Goal: Task Accomplishment & Management: Manage account settings

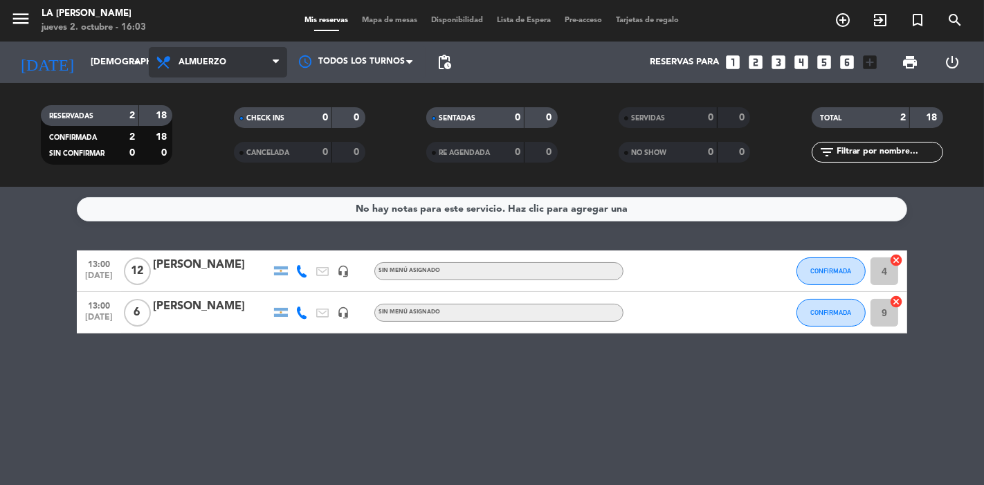
click at [223, 73] on span "Almuerzo" at bounding box center [218, 62] width 138 height 30
click at [199, 152] on div "menu LA [PERSON_NAME] RICCHIERI jueves 2. octubre - 16:03 Mis reservas Mapa de …" at bounding box center [492, 93] width 984 height 187
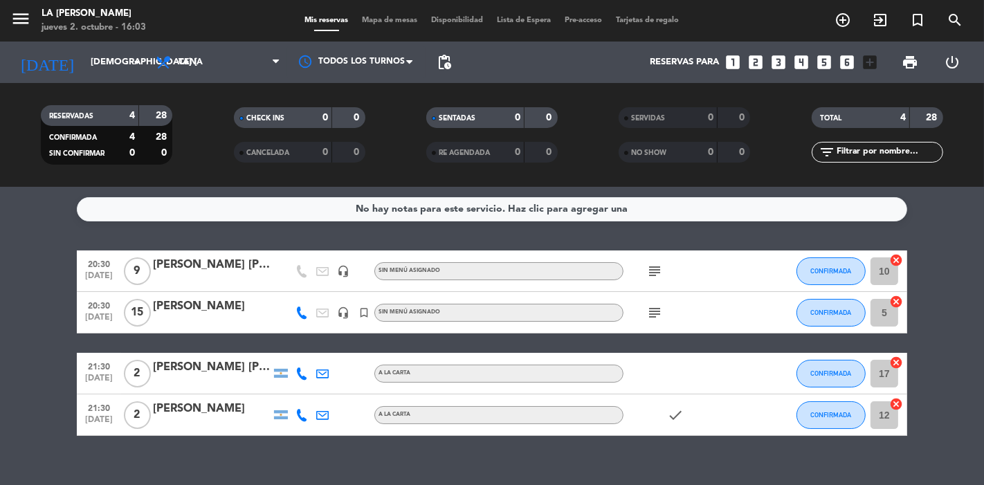
click at [895, 300] on icon "cancel" at bounding box center [896, 302] width 14 height 14
click at [886, 309] on icon "border_all" at bounding box center [886, 312] width 17 height 17
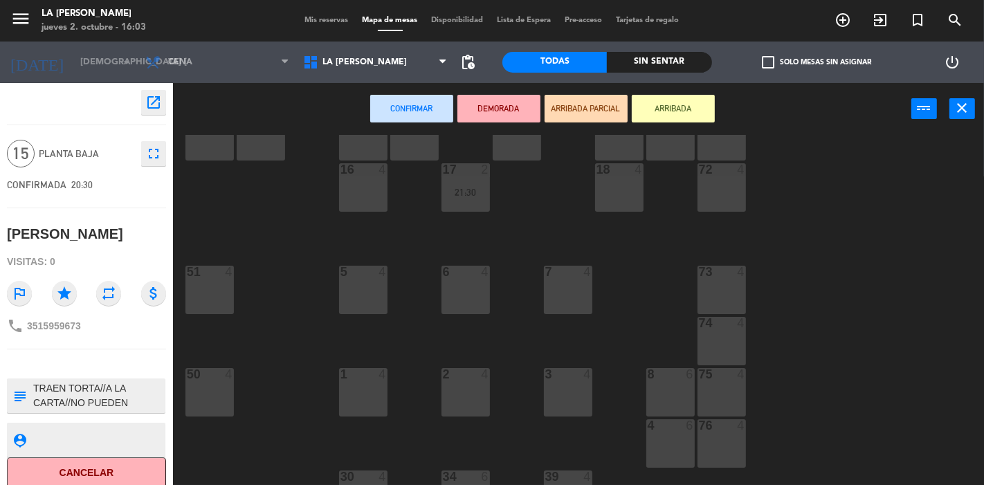
scroll to position [154, 0]
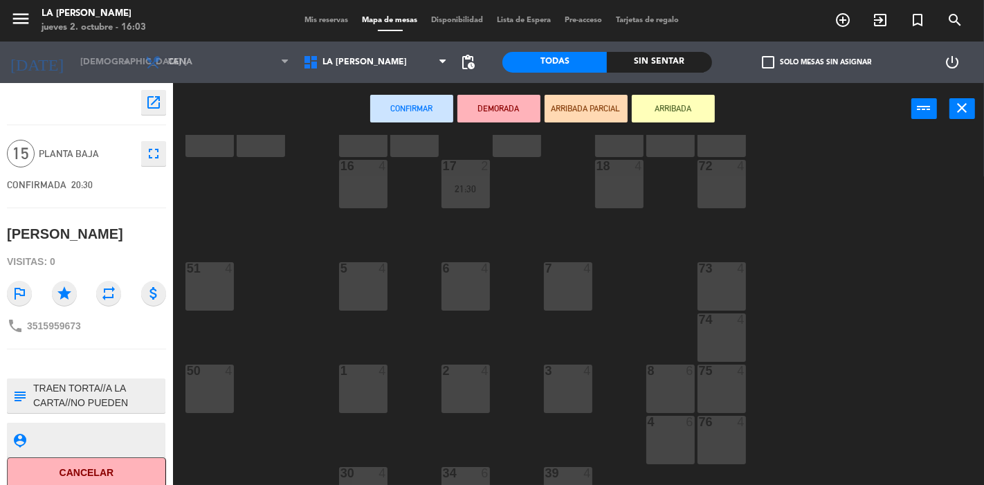
click at [657, 435] on div "4 6" at bounding box center [670, 440] width 48 height 48
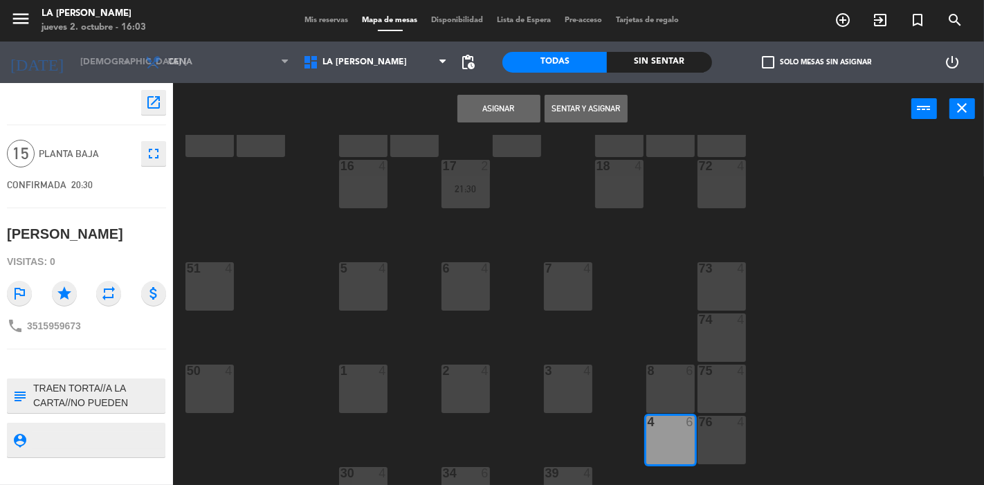
click at [662, 394] on div "8 6" at bounding box center [670, 389] width 48 height 48
click at [484, 104] on button "Asignar" at bounding box center [498, 109] width 83 height 28
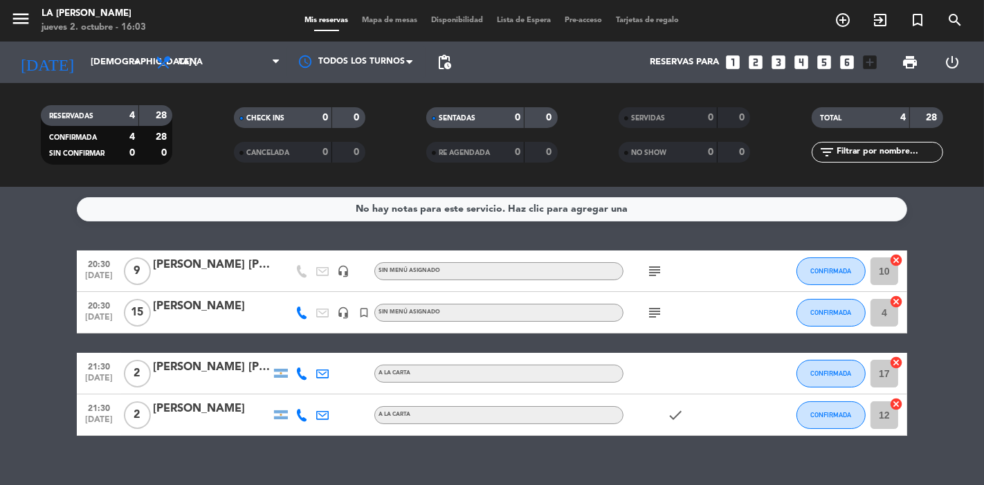
click at [896, 259] on icon "cancel" at bounding box center [896, 260] width 14 height 14
click at [886, 268] on icon "border_all" at bounding box center [886, 271] width 17 height 17
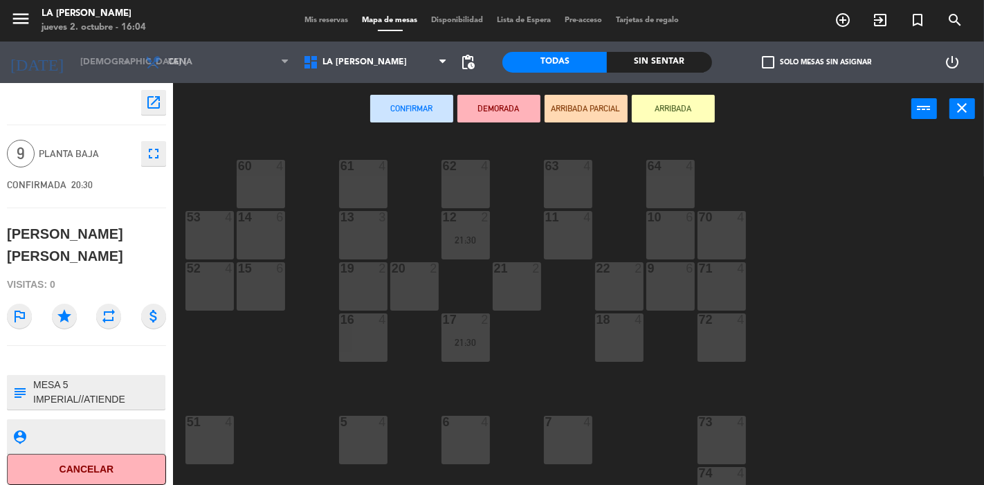
click at [361, 434] on div "5 4" at bounding box center [363, 440] width 48 height 48
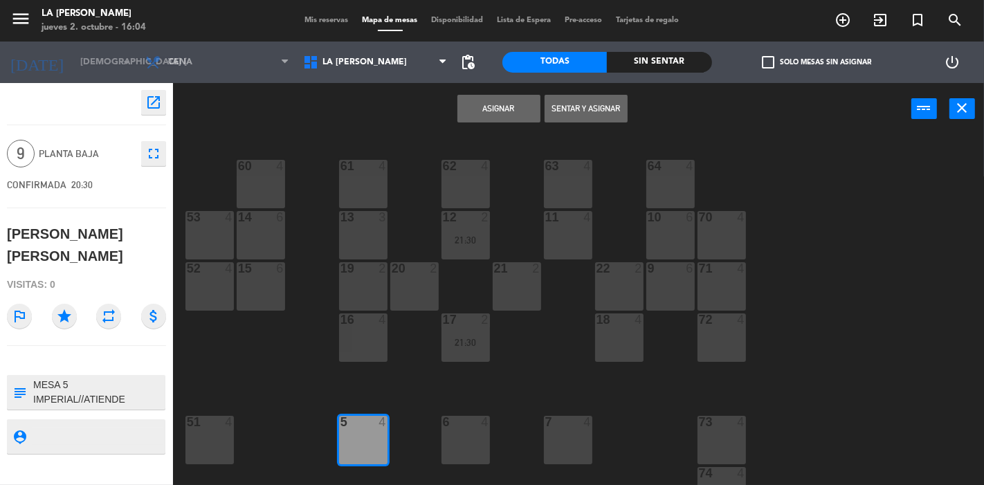
click at [460, 439] on div "6 4" at bounding box center [465, 440] width 48 height 48
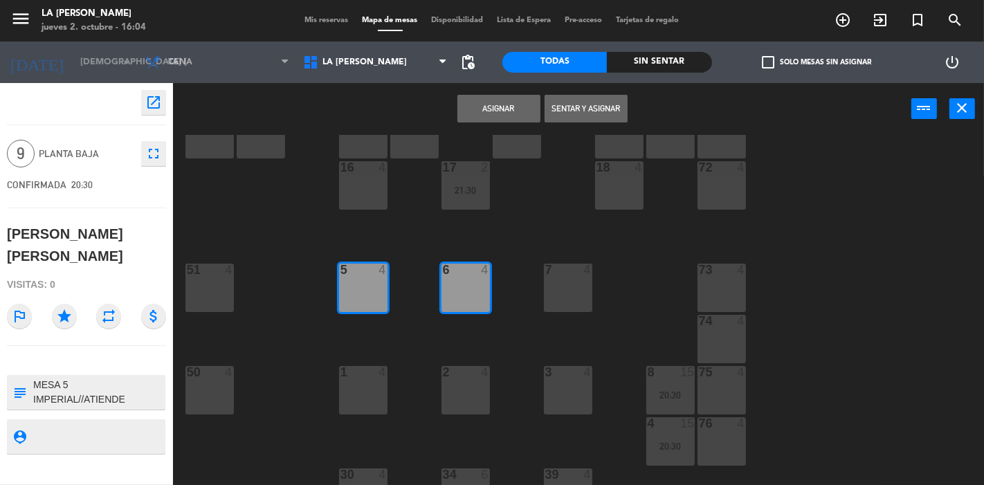
scroll to position [154, 0]
click at [476, 109] on button "Asignar" at bounding box center [498, 109] width 83 height 28
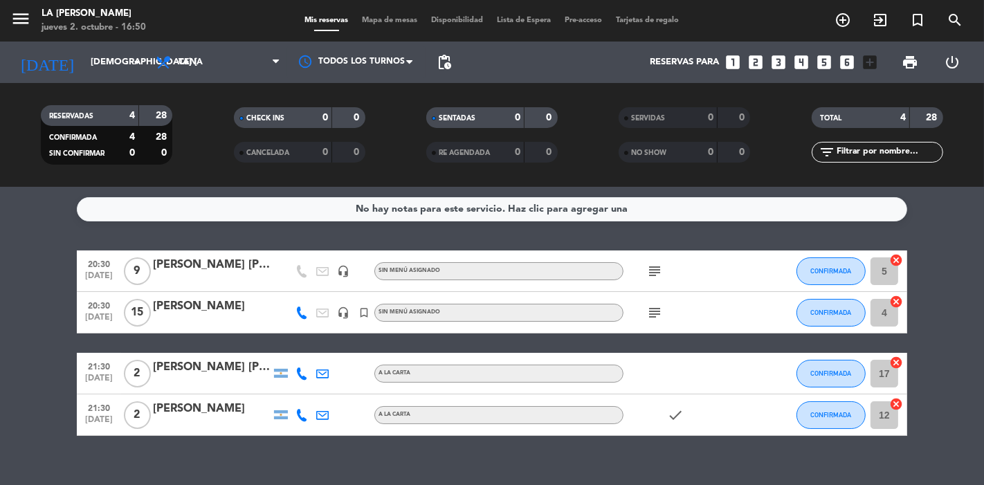
click at [800, 57] on icon "looks_4" at bounding box center [801, 62] width 18 height 18
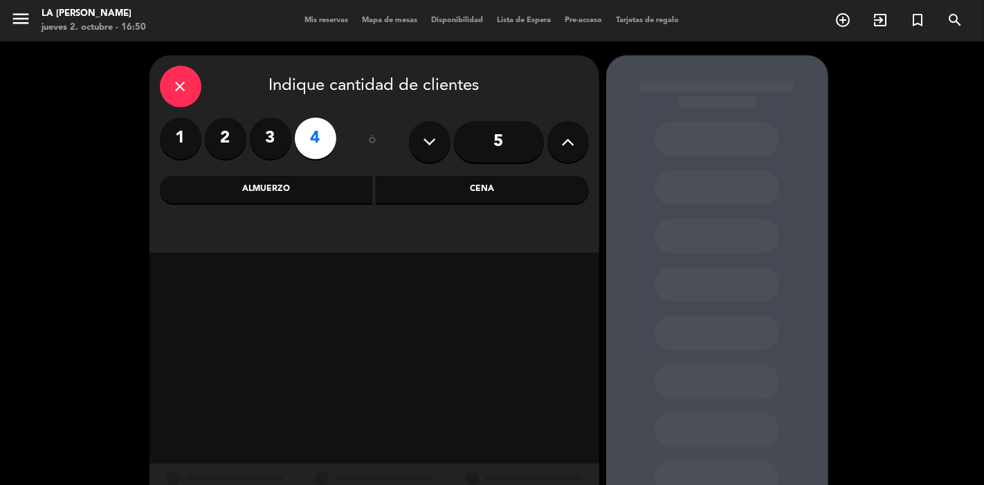
click at [443, 196] on div "Cena" at bounding box center [482, 190] width 213 height 28
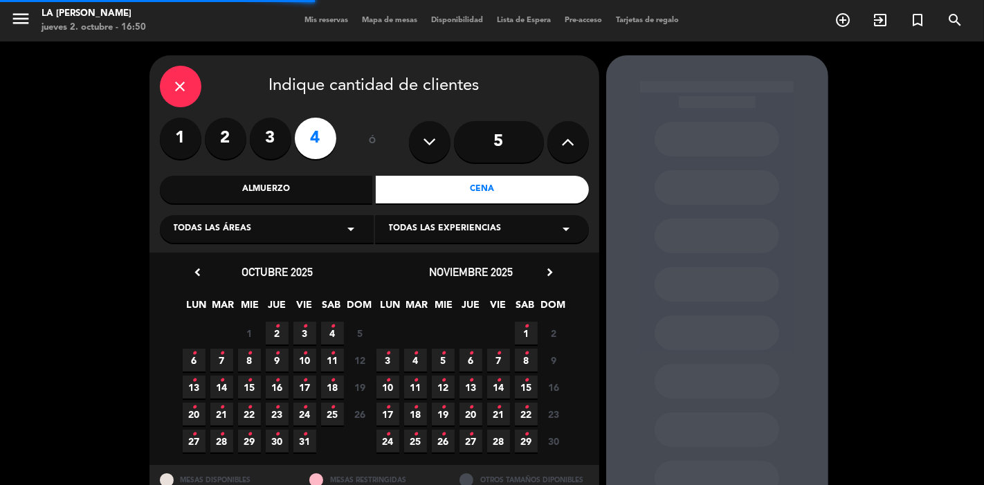
click at [383, 239] on div "Todas las experiencias arrow_drop_down" at bounding box center [482, 229] width 214 height 28
click at [335, 239] on div "Todas las áreas arrow_drop_down" at bounding box center [267, 229] width 214 height 28
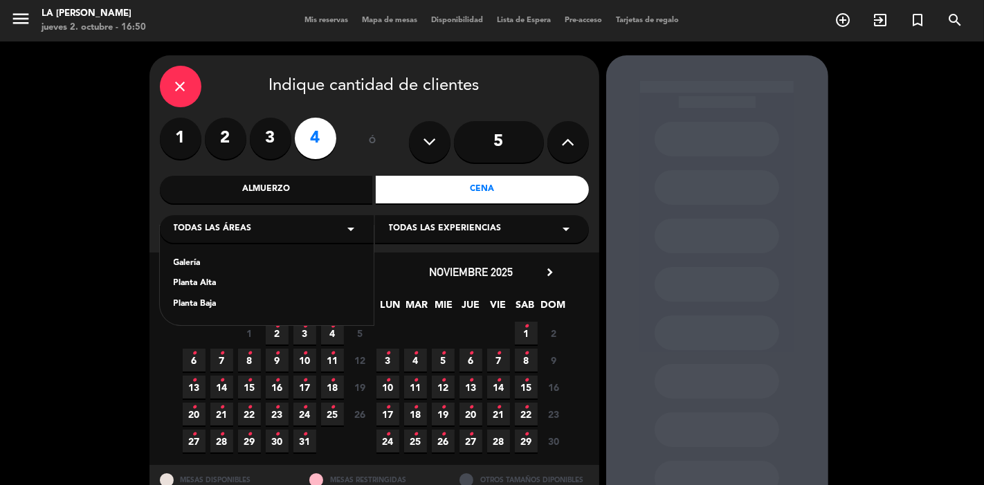
click at [180, 309] on div "Planta Baja" at bounding box center [267, 305] width 186 height 14
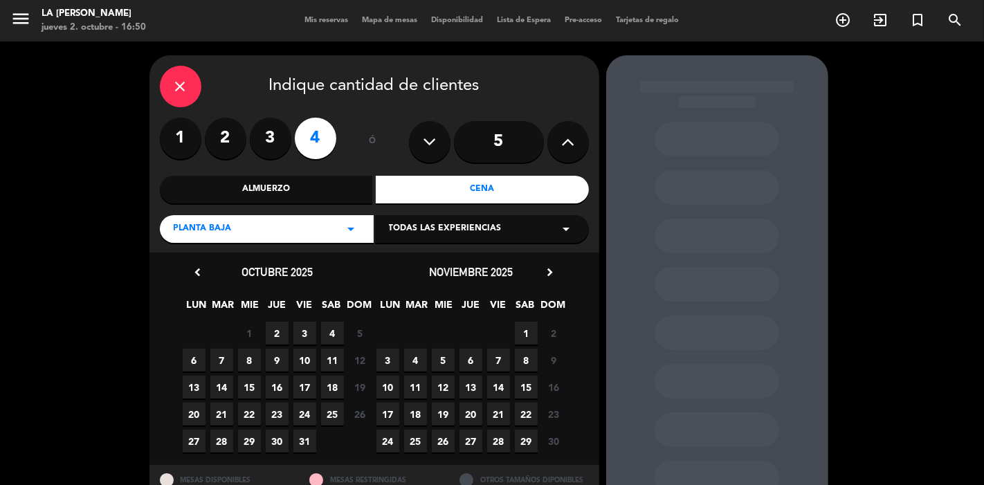
click at [278, 333] on span "2" at bounding box center [277, 333] width 23 height 23
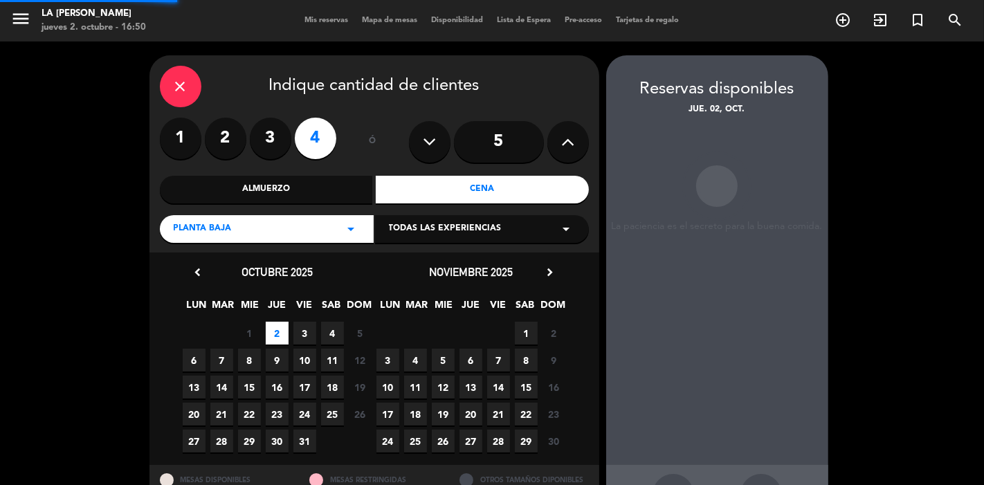
scroll to position [53, 0]
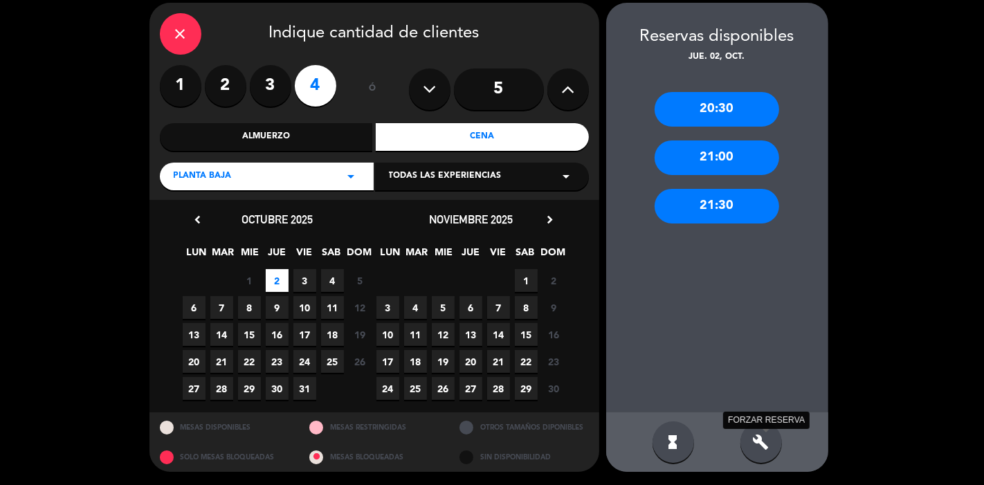
click at [755, 443] on icon "build" at bounding box center [761, 442] width 17 height 17
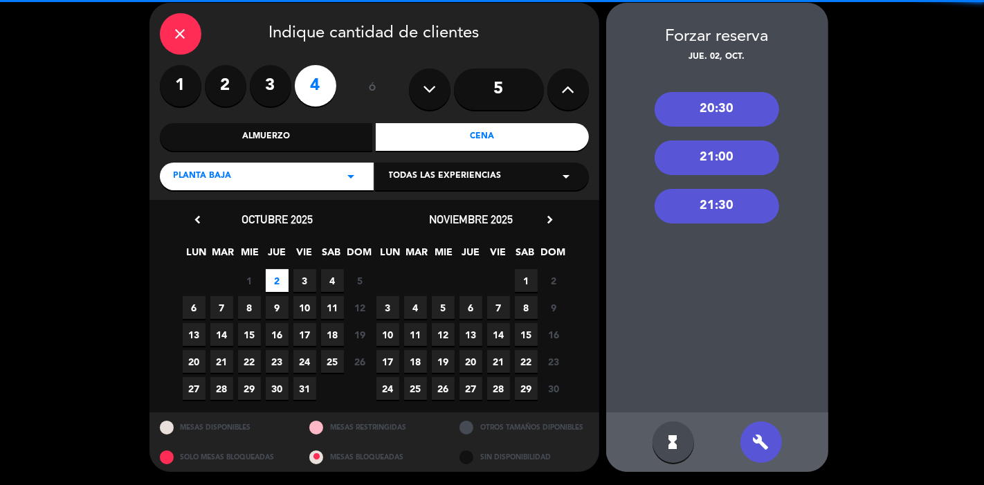
click at [697, 159] on div "21:00" at bounding box center [717, 157] width 125 height 35
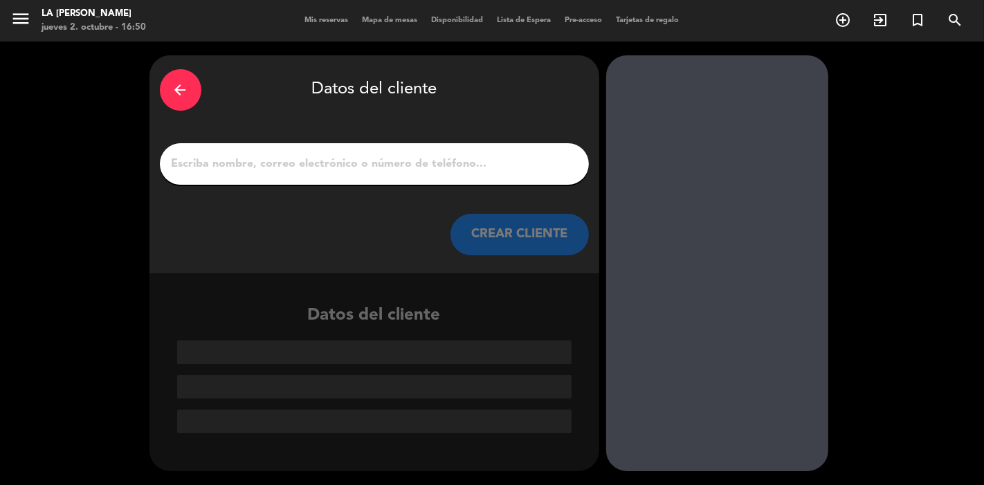
click at [278, 174] on div at bounding box center [374, 164] width 429 height 42
click at [279, 167] on input "1" at bounding box center [374, 163] width 408 height 19
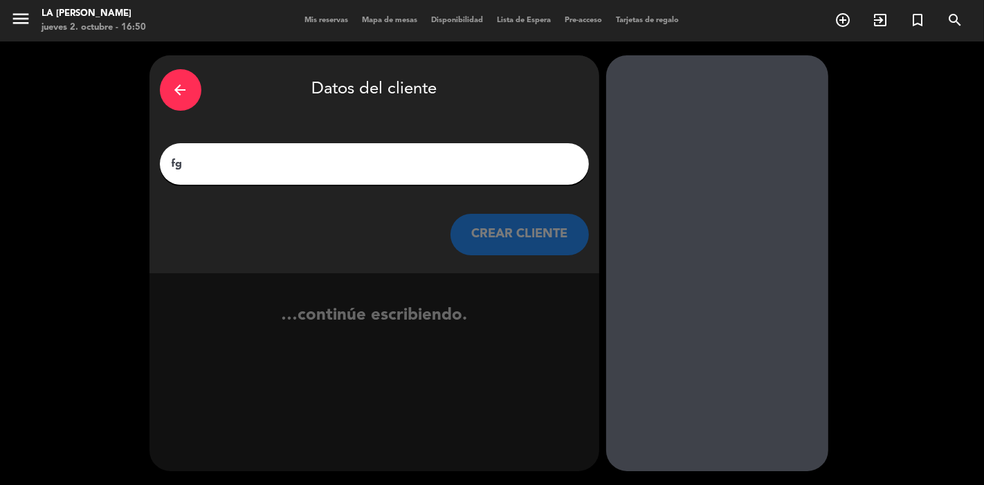
click at [279, 167] on input "fg" at bounding box center [374, 163] width 408 height 19
type input "f"
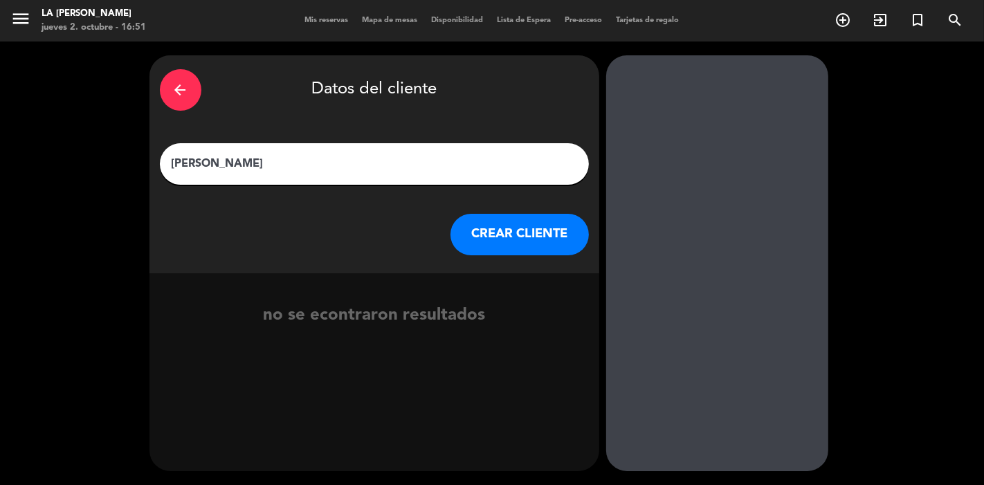
type input "[PERSON_NAME]"
click at [515, 223] on button "CREAR CLIENTE" at bounding box center [519, 235] width 138 height 42
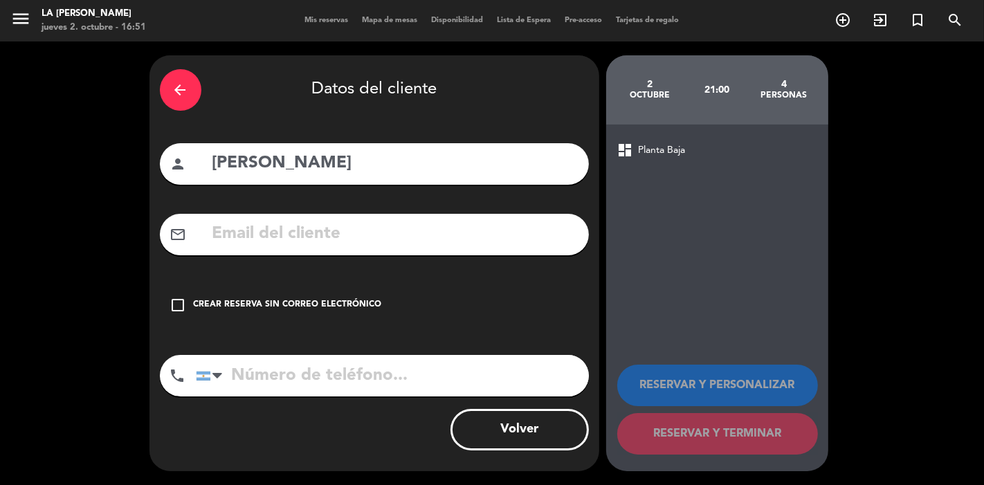
click at [286, 306] on div "Crear reserva sin correo electrónico" at bounding box center [288, 305] width 188 height 14
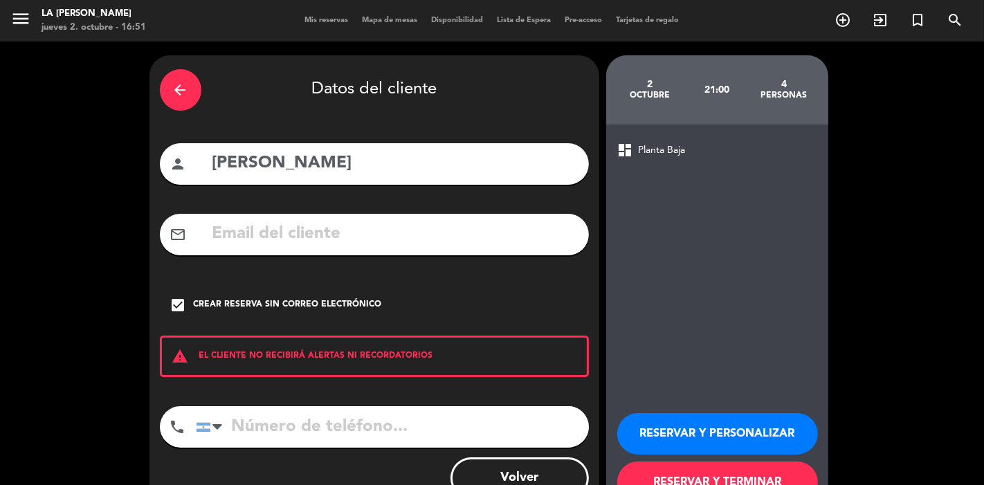
scroll to position [48, 0]
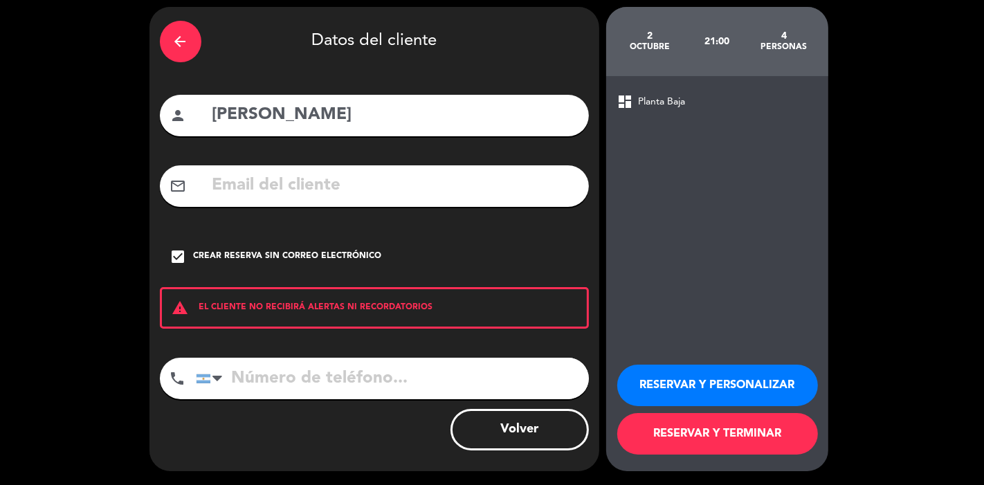
click at [272, 372] on input "tel" at bounding box center [392, 379] width 393 height 42
type input "3513174667"
click at [721, 436] on button "RESERVAR Y TERMINAR" at bounding box center [717, 434] width 201 height 42
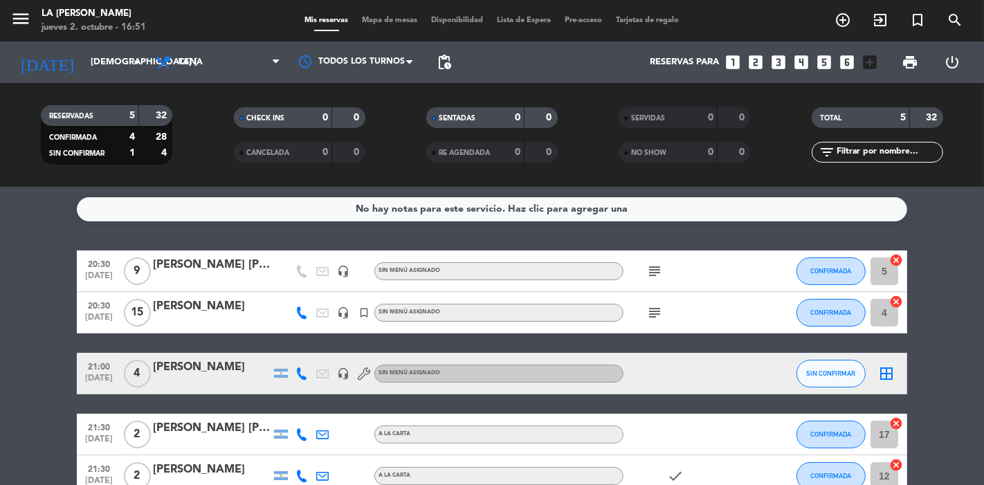
click at [888, 372] on icon "border_all" at bounding box center [886, 373] width 17 height 17
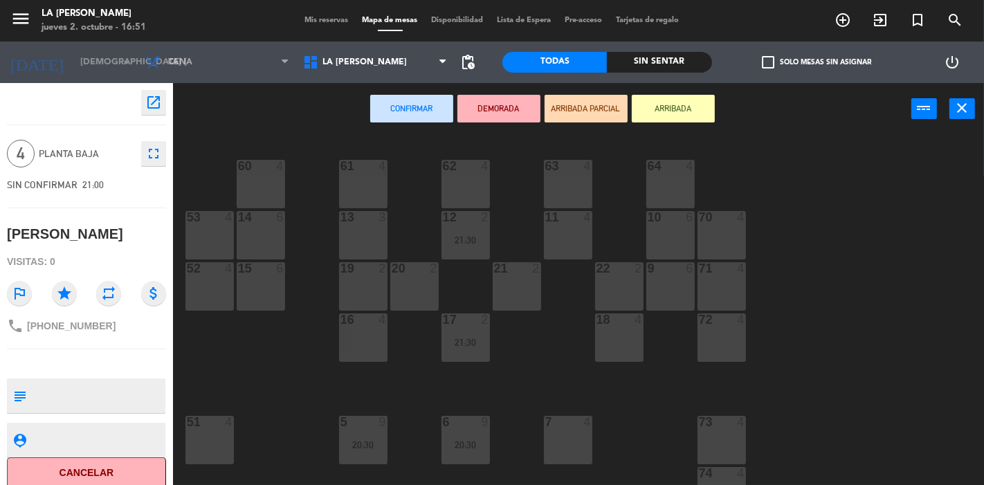
drag, startPoint x: 576, startPoint y: 219, endPoint x: 571, endPoint y: 229, distance: 11.8
click at [571, 229] on div "11 4" at bounding box center [568, 235] width 48 height 48
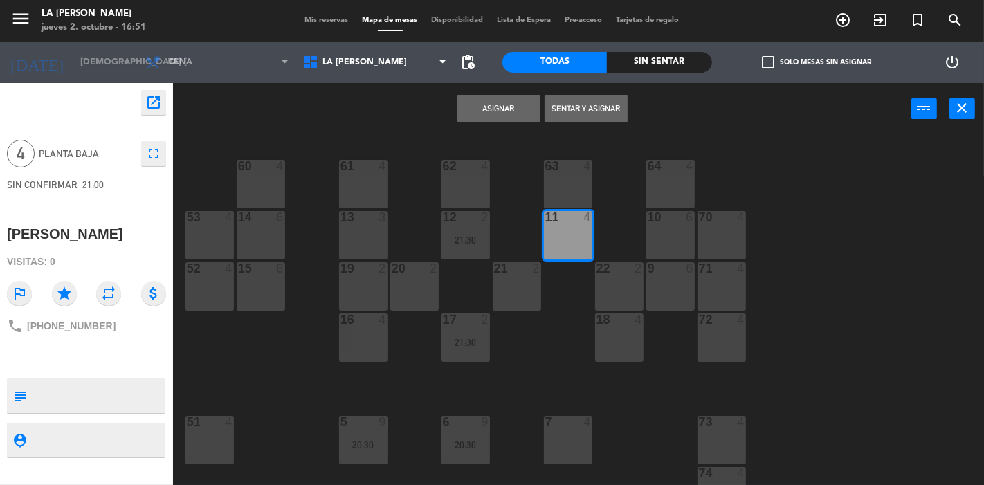
click at [464, 102] on button "Asignar" at bounding box center [498, 109] width 83 height 28
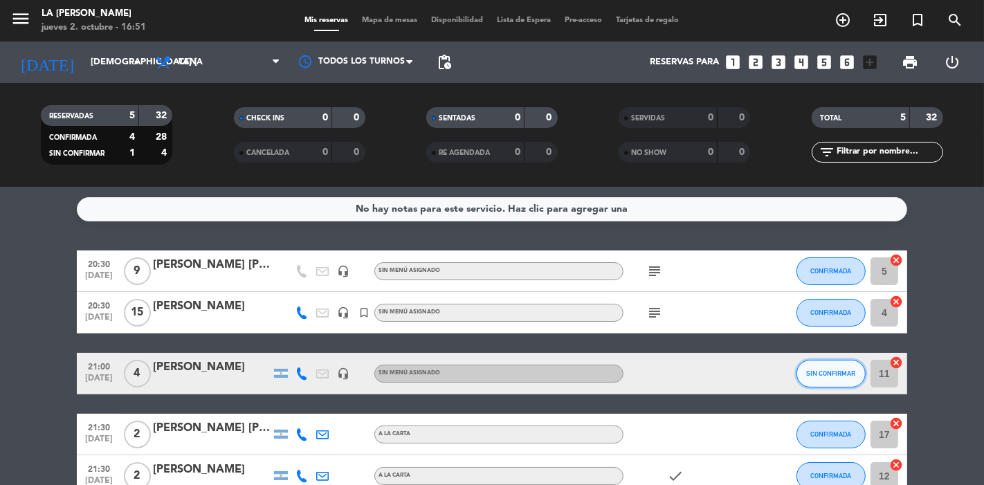
click at [821, 367] on button "SIN CONFIRMAR" at bounding box center [830, 374] width 69 height 28
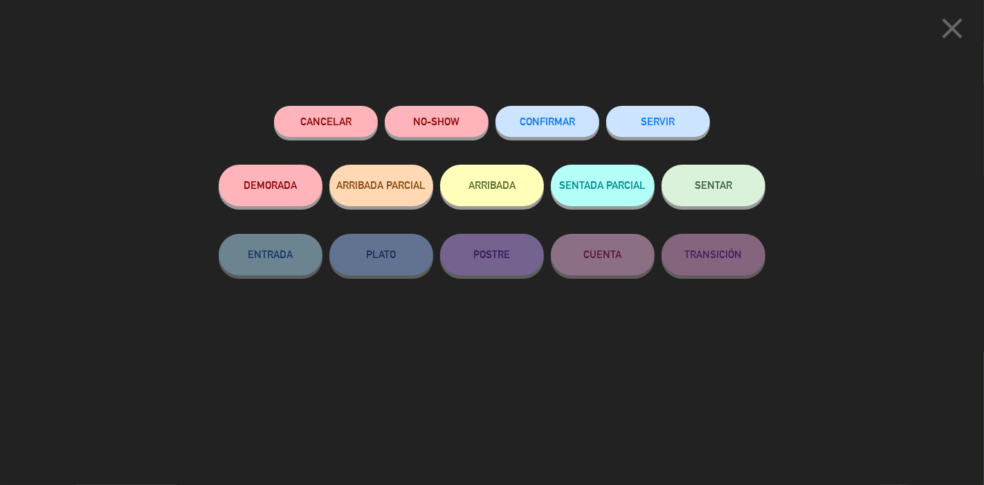
click at [533, 113] on button "CONFIRMAR" at bounding box center [547, 121] width 104 height 31
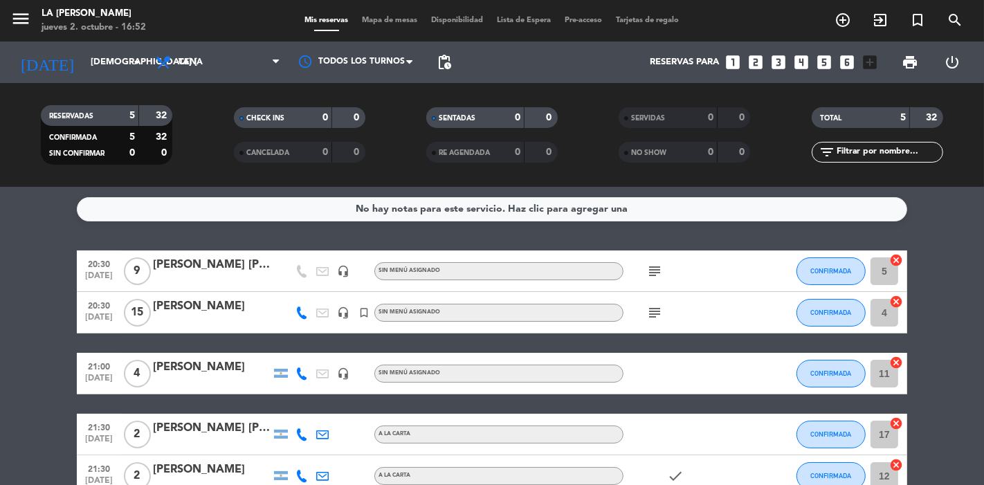
click at [198, 363] on div "[PERSON_NAME]" at bounding box center [212, 367] width 118 height 18
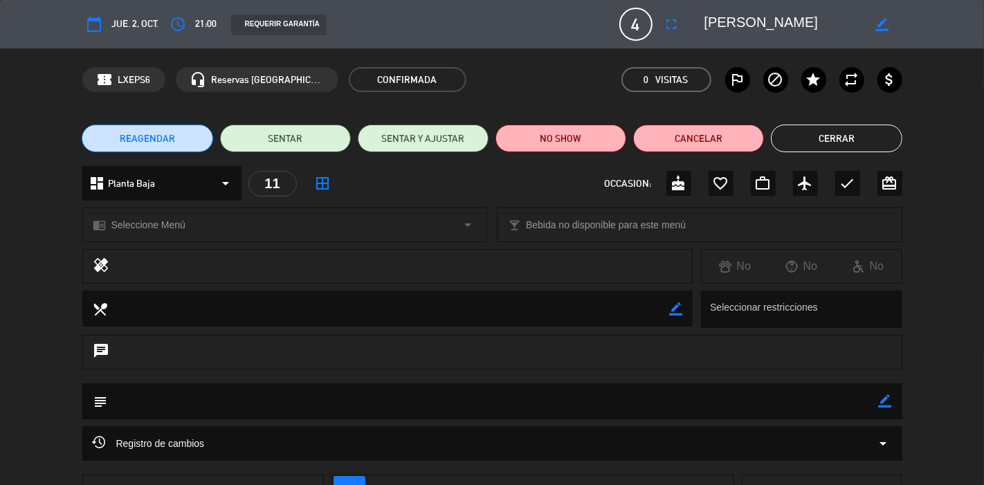
click at [875, 402] on div "subject border_color" at bounding box center [492, 401] width 820 height 36
click at [880, 396] on icon "border_color" at bounding box center [885, 400] width 13 height 13
click at [130, 417] on textarea at bounding box center [493, 400] width 771 height 35
click at [785, 138] on button "Cerrar" at bounding box center [836, 139] width 131 height 28
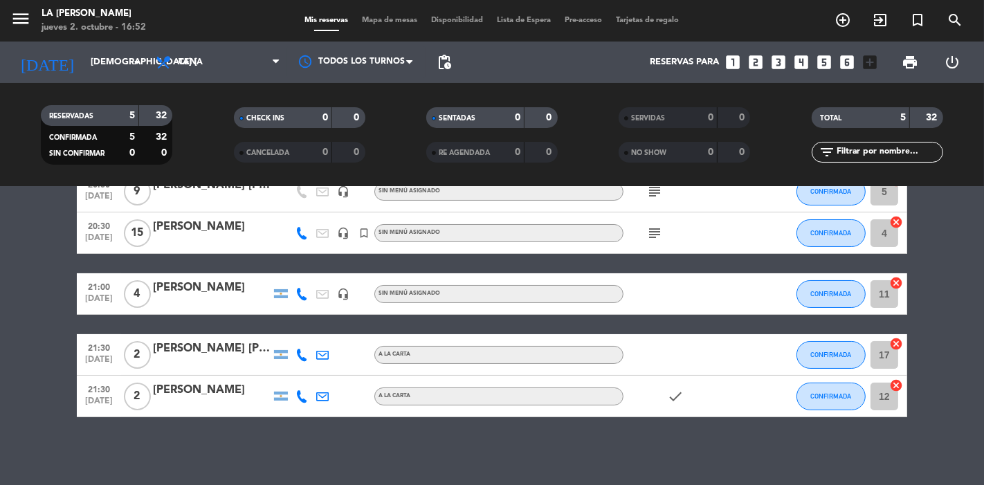
scroll to position [80, 0]
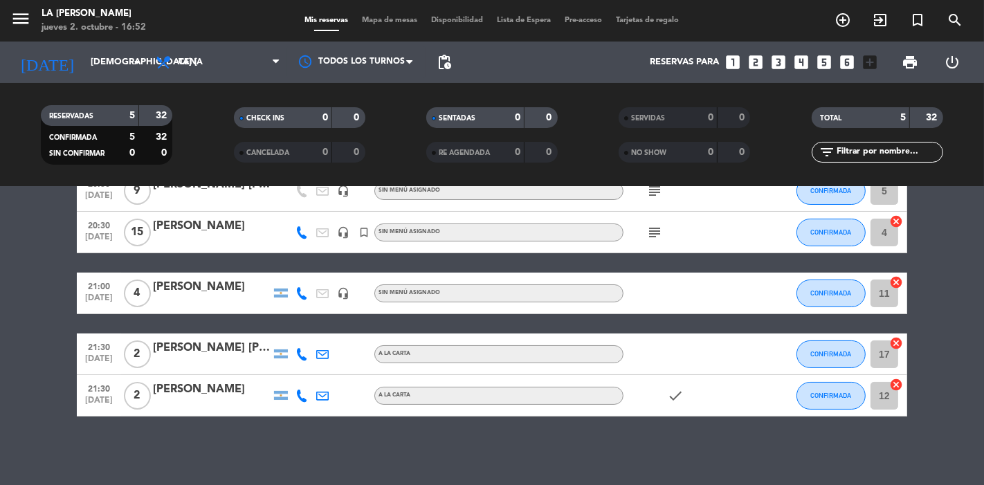
click at [235, 291] on div "[PERSON_NAME]" at bounding box center [212, 287] width 118 height 18
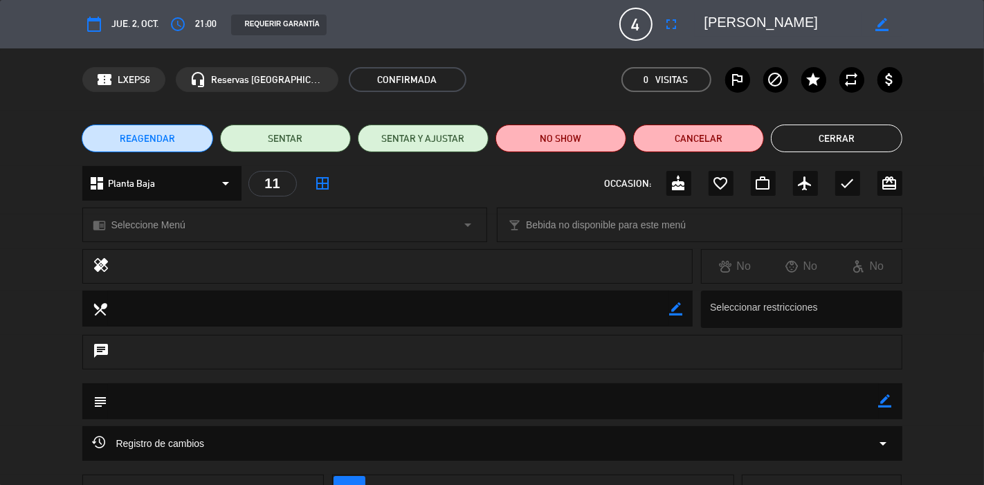
click at [883, 394] on icon "border_color" at bounding box center [885, 400] width 13 height 13
click at [807, 397] on textarea at bounding box center [493, 400] width 771 height 35
type textarea "MESA ALEJADA DEL RUIDO"
click at [881, 403] on icon at bounding box center [885, 400] width 13 height 13
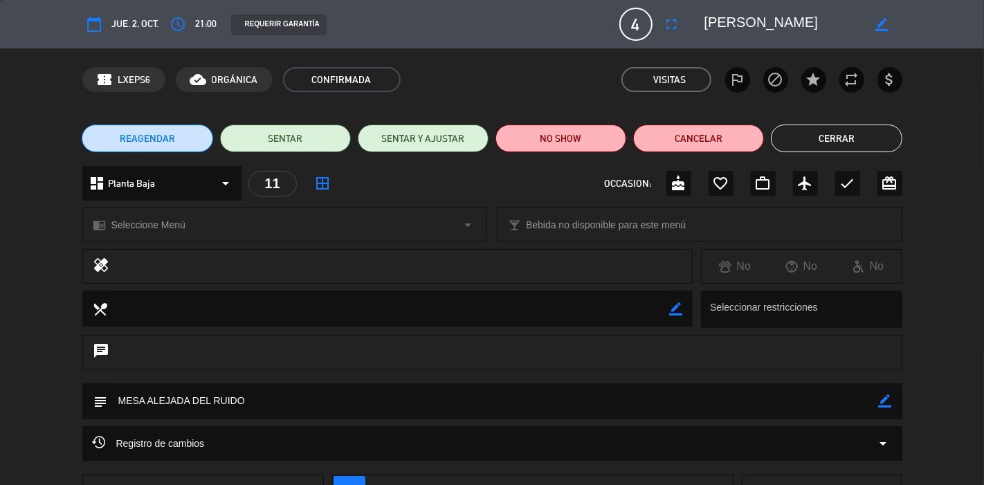
click at [820, 140] on button "Cerrar" at bounding box center [836, 139] width 131 height 28
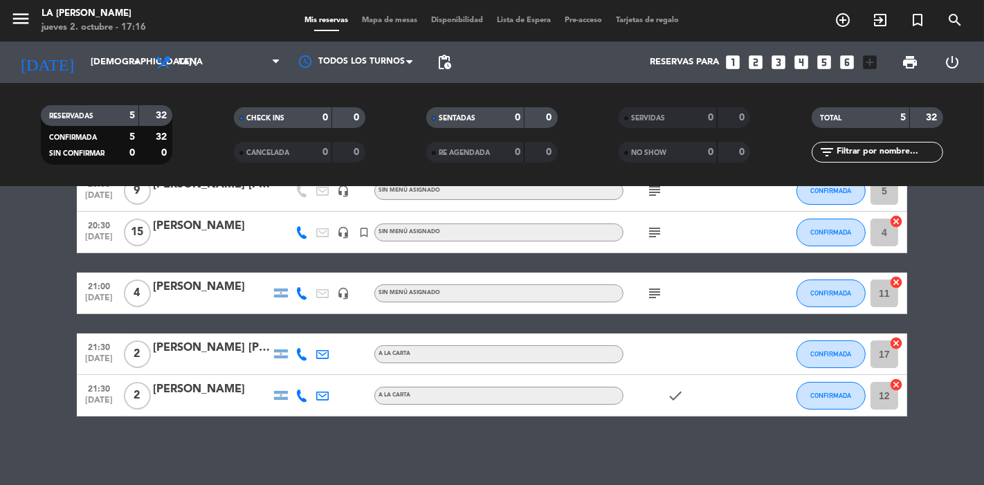
click at [654, 294] on icon "subject" at bounding box center [654, 293] width 17 height 17
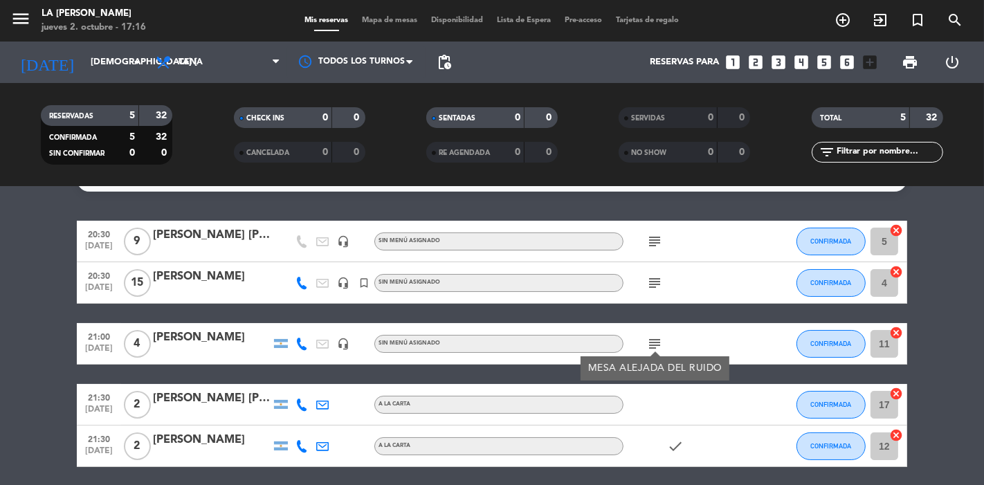
scroll to position [3, 0]
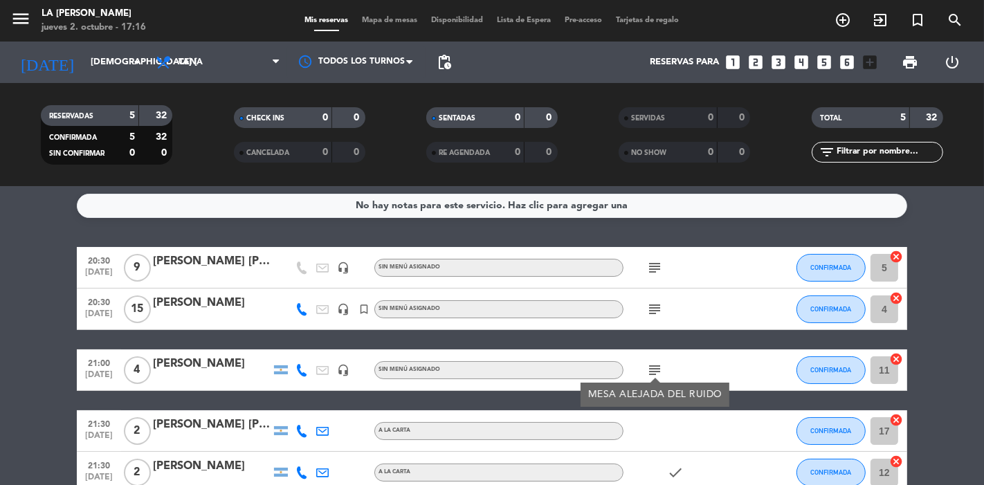
click at [656, 303] on icon "subject" at bounding box center [654, 309] width 17 height 17
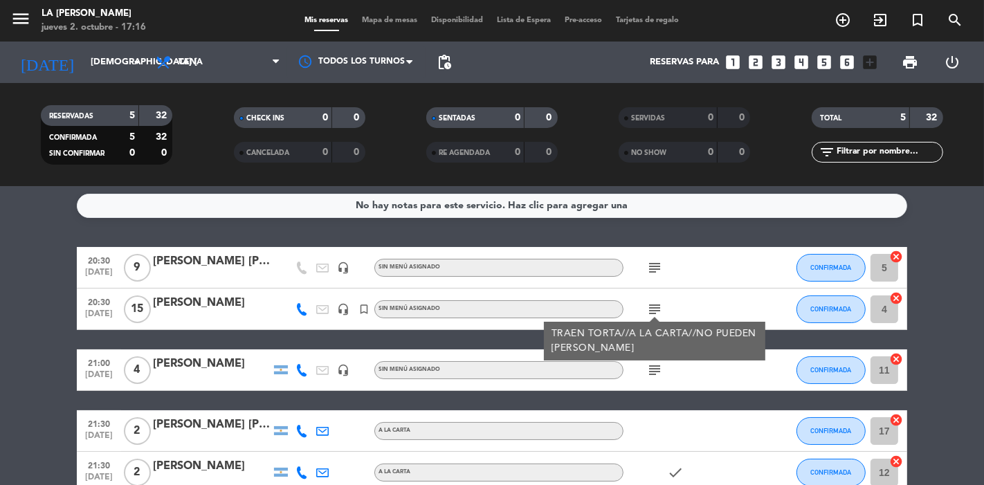
click at [659, 264] on icon "subject" at bounding box center [654, 267] width 17 height 17
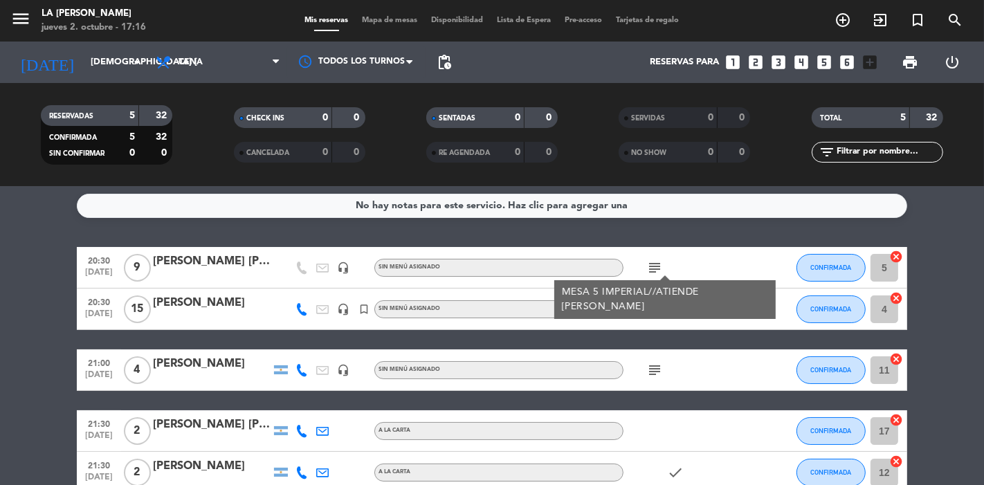
click at [983, 195] on service-notes "No hay notas para este servicio. Haz clic para agregar una" at bounding box center [492, 206] width 984 height 24
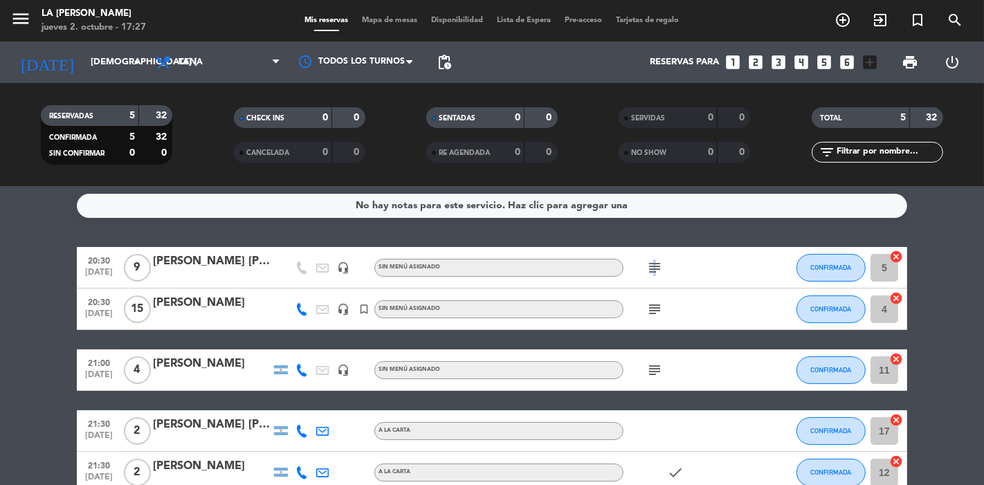
click at [650, 270] on icon "subject" at bounding box center [654, 267] width 17 height 17
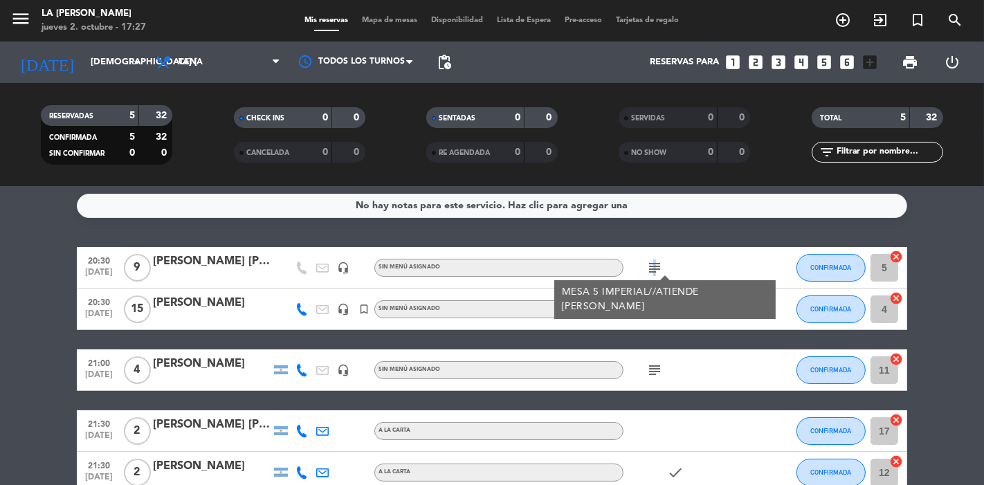
scroll to position [80, 0]
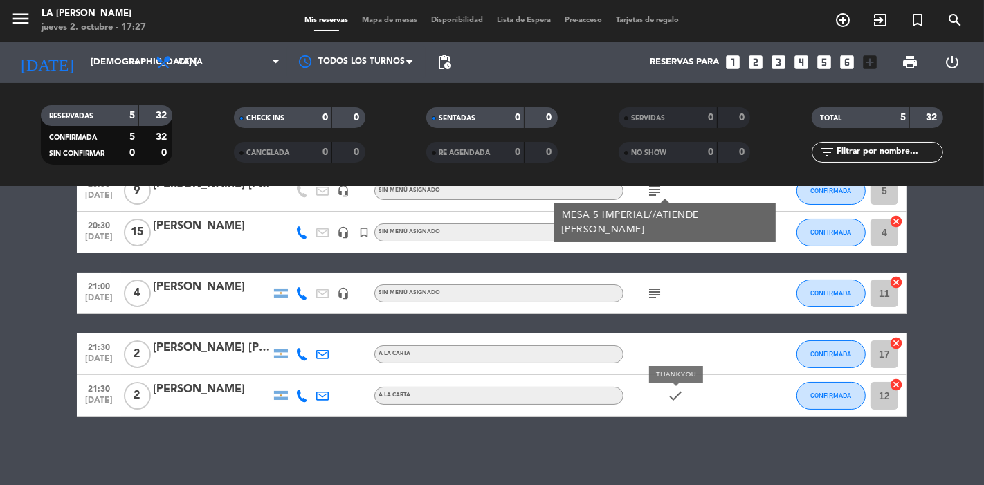
click at [669, 392] on icon "check" at bounding box center [675, 395] width 17 height 17
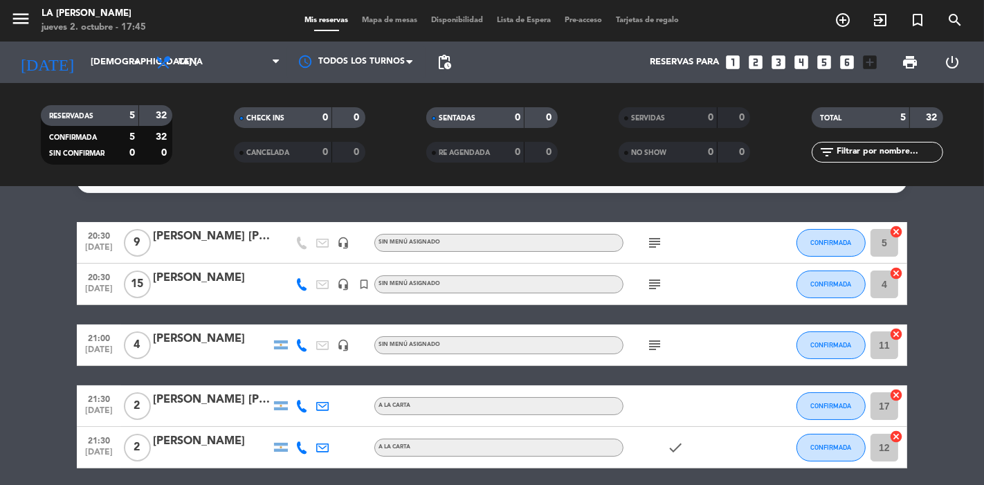
scroll to position [0, 0]
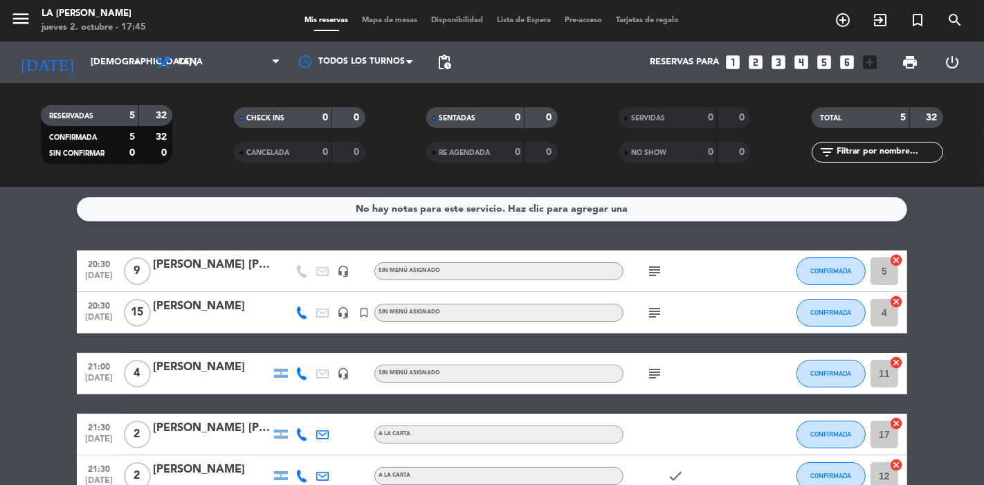
click at [939, 289] on bookings-row "20:30 [DATE] 9 [PERSON_NAME] [PERSON_NAME] headset_mic Sin menú asignado subjec…" at bounding box center [492, 373] width 984 height 246
click at [660, 313] on icon "subject" at bounding box center [654, 312] width 17 height 17
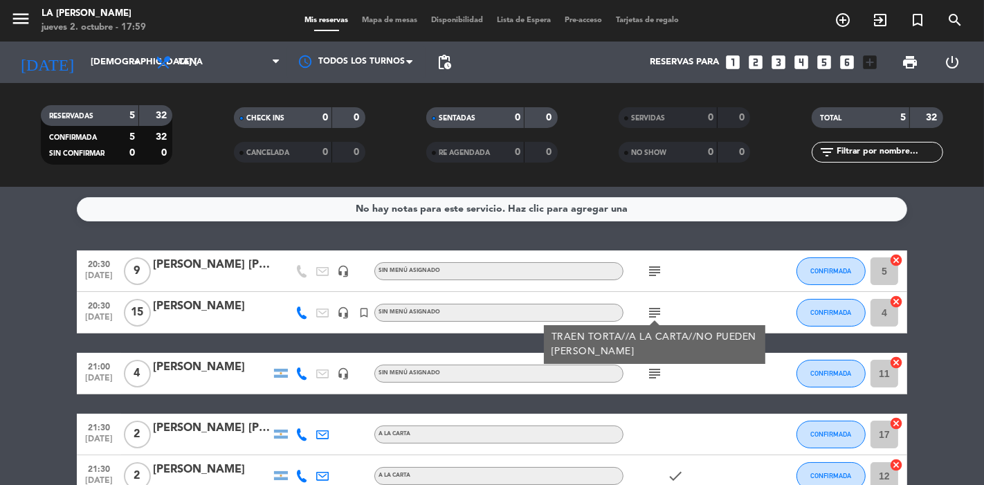
scroll to position [80, 0]
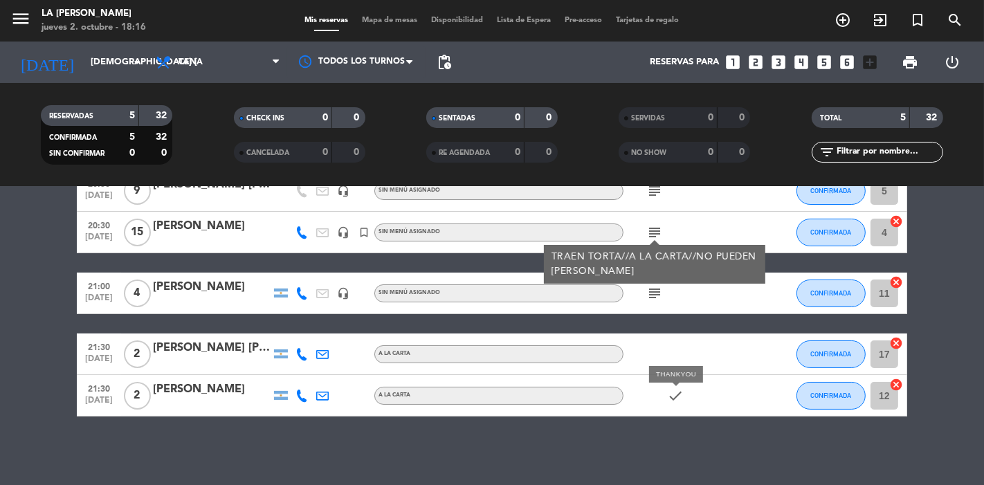
click at [675, 392] on icon "check" at bounding box center [675, 395] width 17 height 17
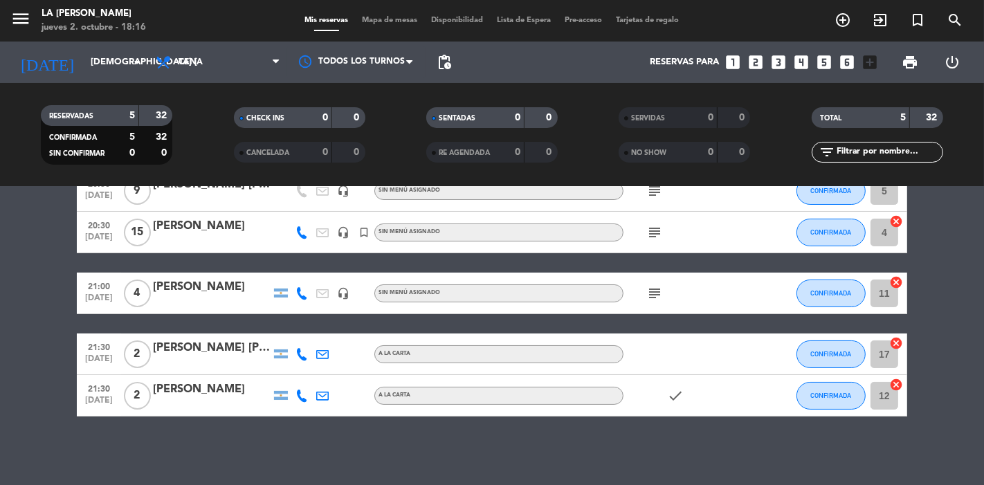
click at [675, 392] on icon "check" at bounding box center [675, 395] width 17 height 17
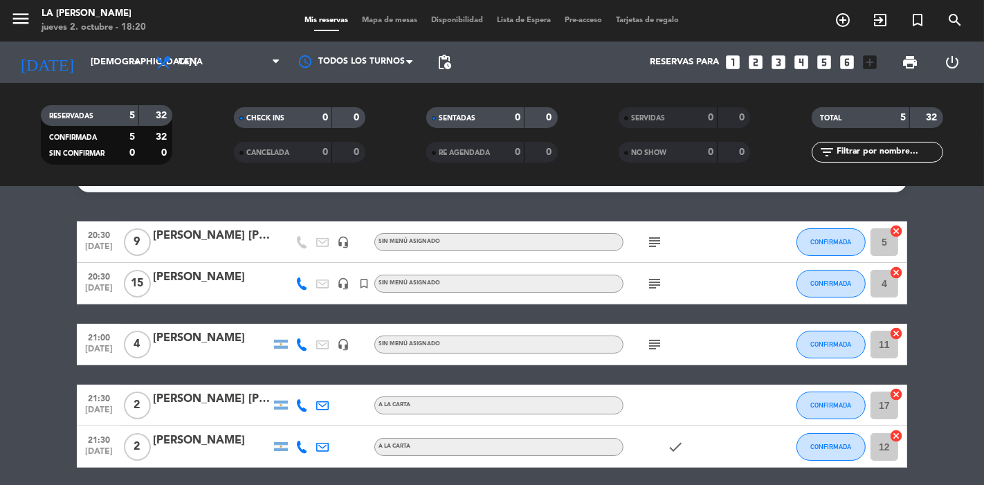
scroll to position [3, 0]
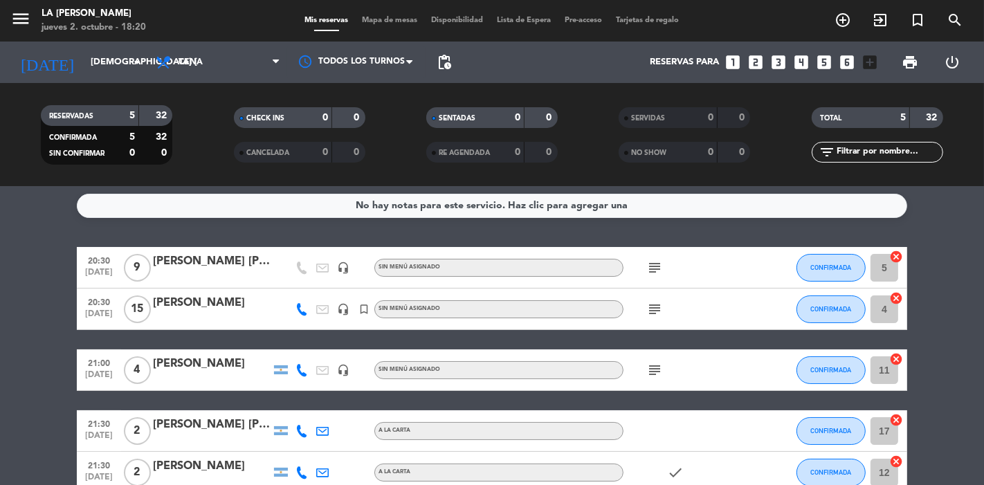
click at [649, 314] on icon "subject" at bounding box center [654, 309] width 17 height 17
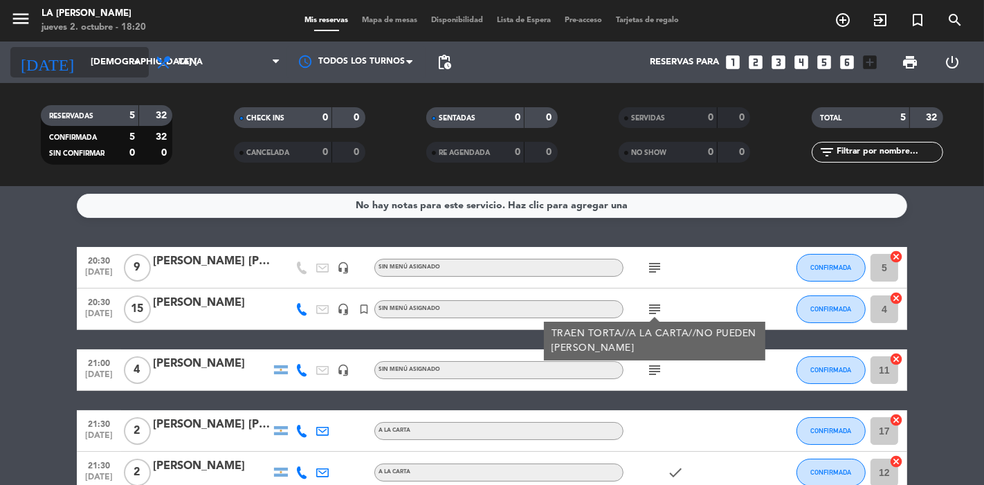
click at [111, 47] on div "[DATE] jue. [DATE] arrow_drop_down" at bounding box center [79, 62] width 138 height 30
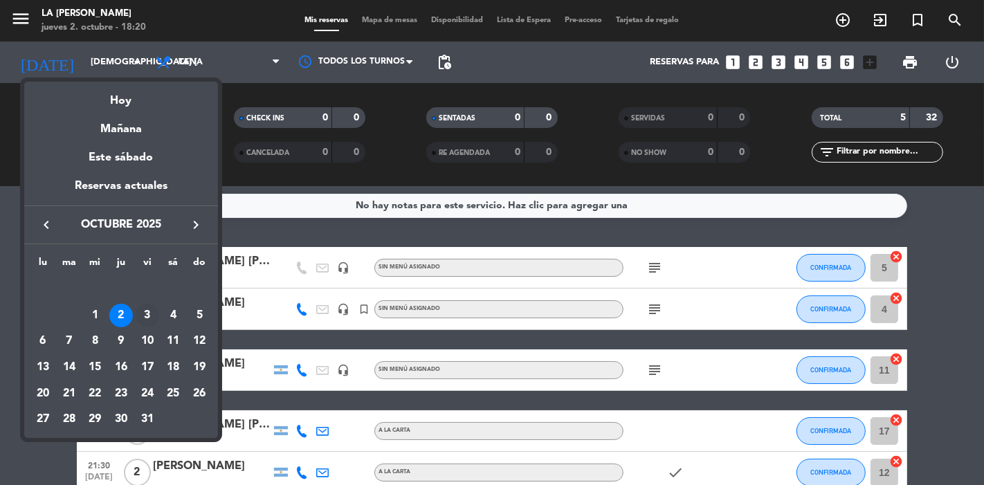
click at [141, 312] on div "3" at bounding box center [148, 316] width 24 height 24
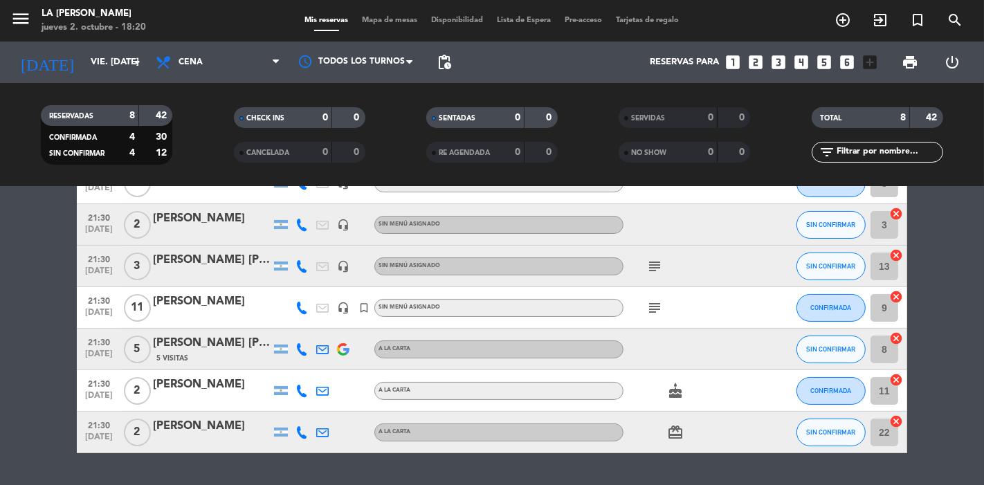
scroll to position [157, 0]
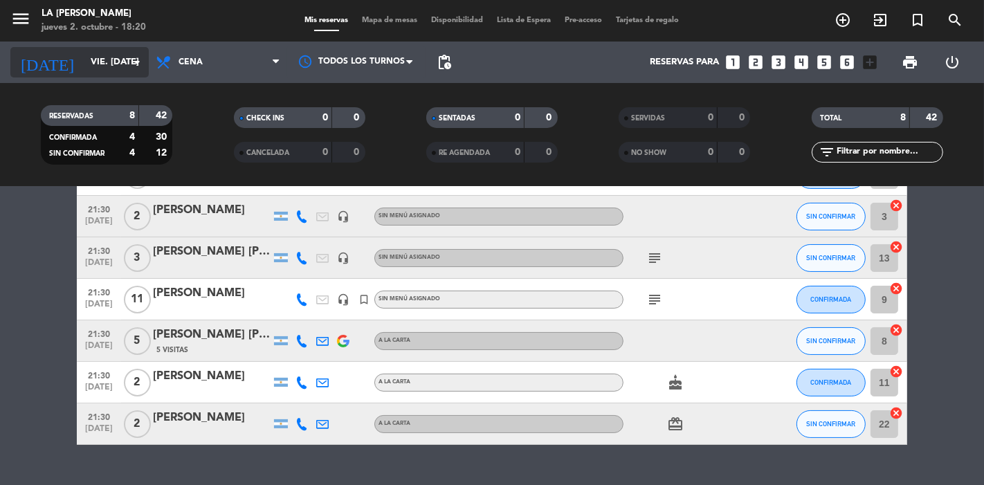
click at [120, 60] on input "vie. [DATE]" at bounding box center [144, 62] width 120 height 25
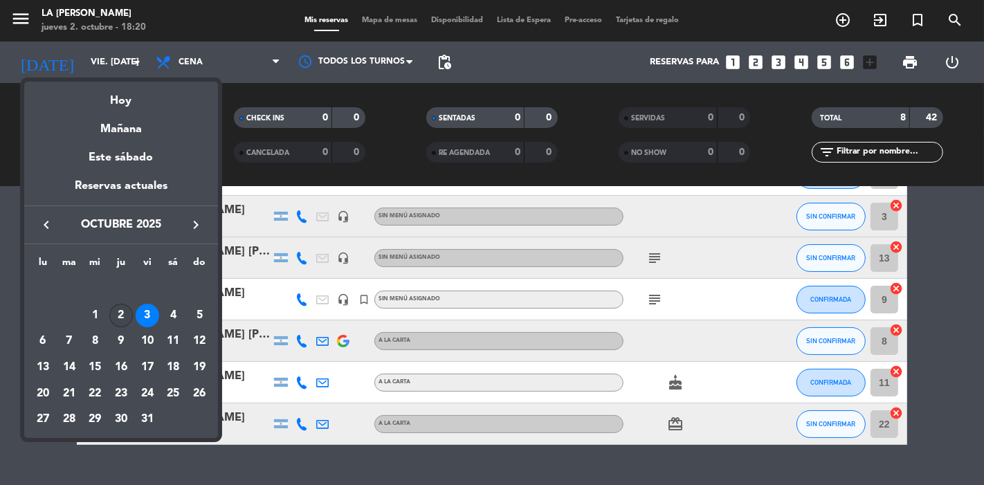
click at [120, 313] on div "2" at bounding box center [121, 316] width 24 height 24
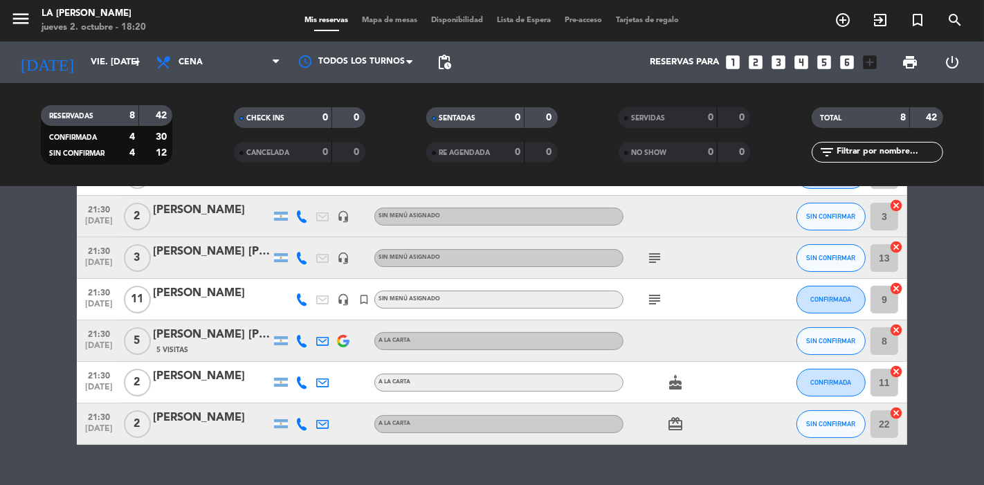
type input "[DEMOGRAPHIC_DATA] [DATE]"
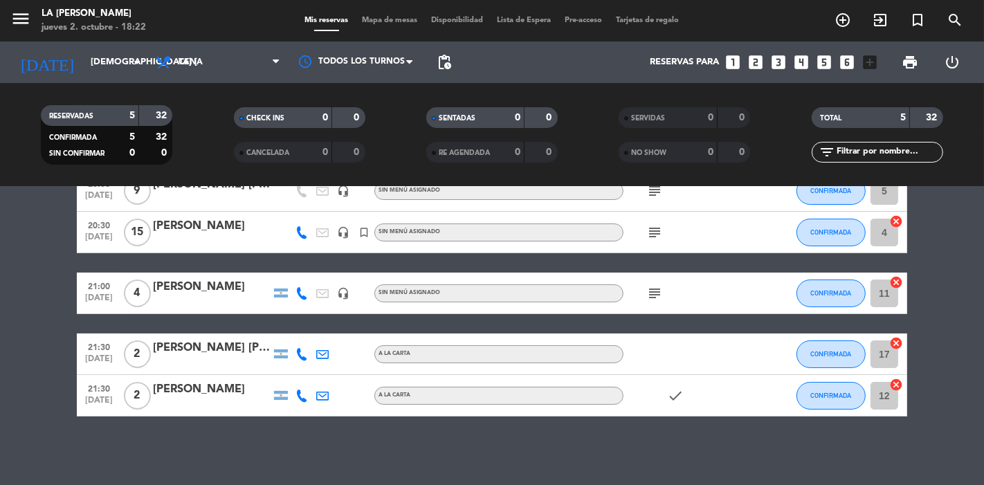
scroll to position [3, 0]
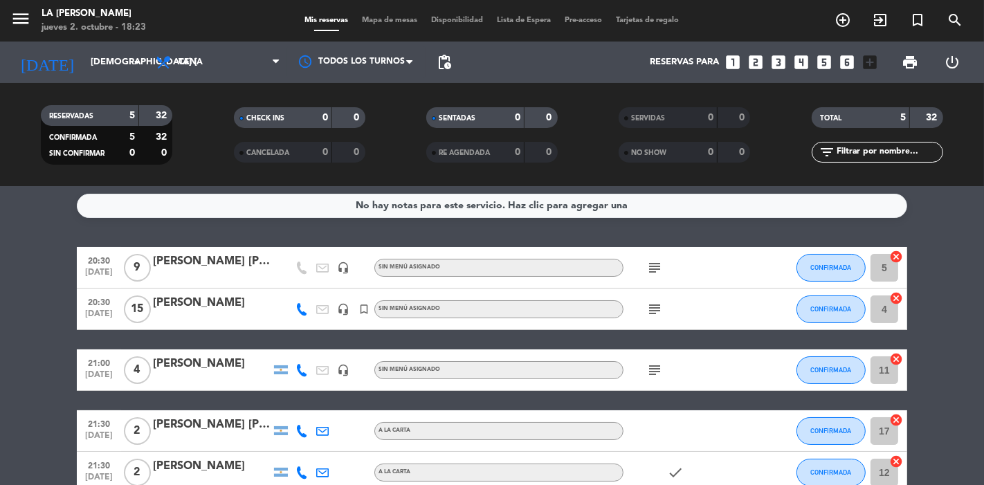
click at [652, 316] on icon "subject" at bounding box center [654, 309] width 17 height 17
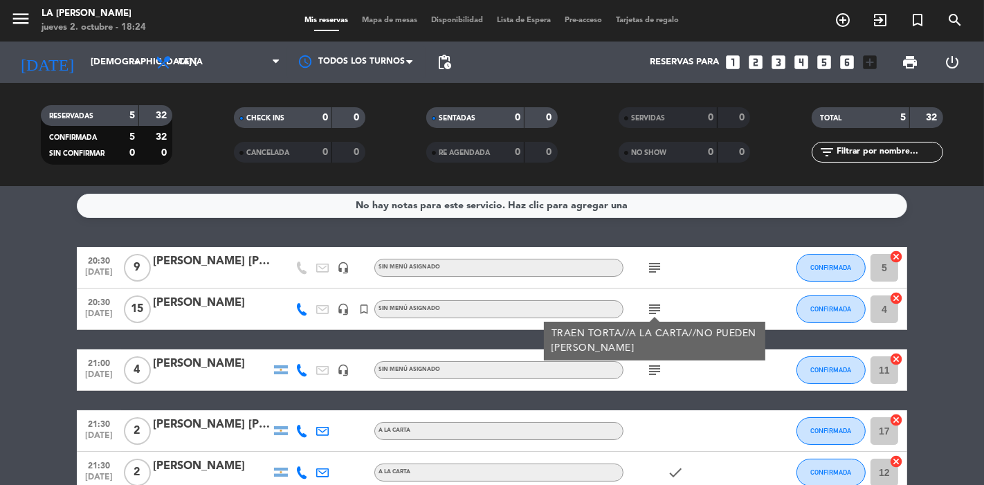
click at [0, 271] on bookings-row "20:30 [DATE] 9 [PERSON_NAME] [PERSON_NAME] headset_mic Sin menú asignado subjec…" at bounding box center [492, 370] width 984 height 246
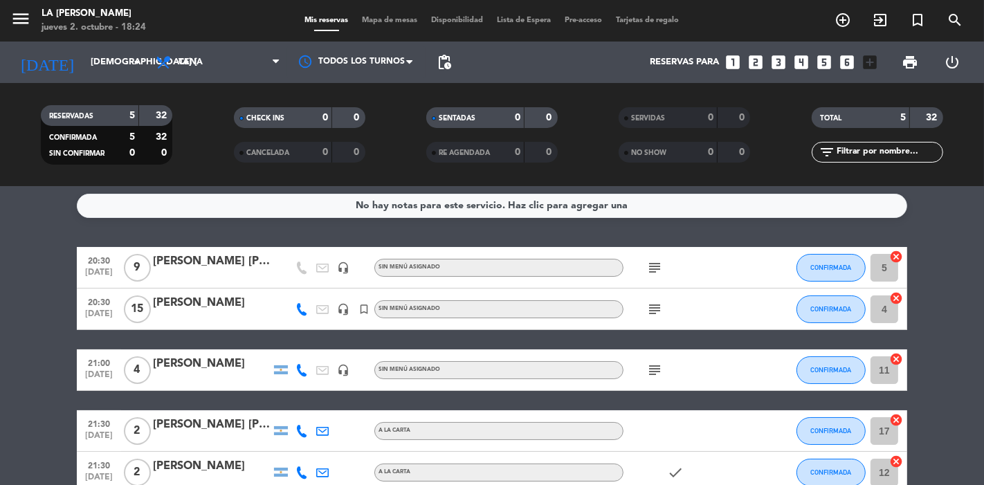
click at [648, 303] on icon "subject" at bounding box center [654, 309] width 17 height 17
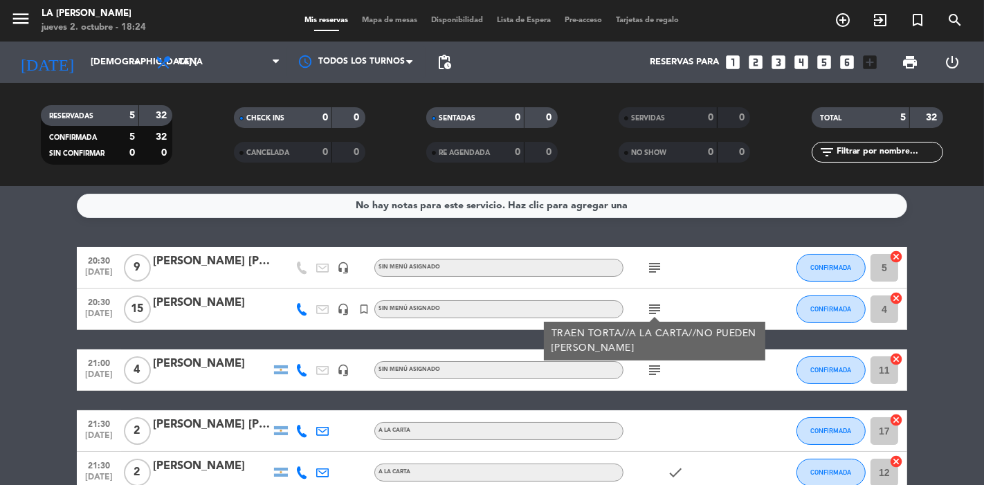
click at [657, 363] on icon "subject" at bounding box center [654, 370] width 17 height 17
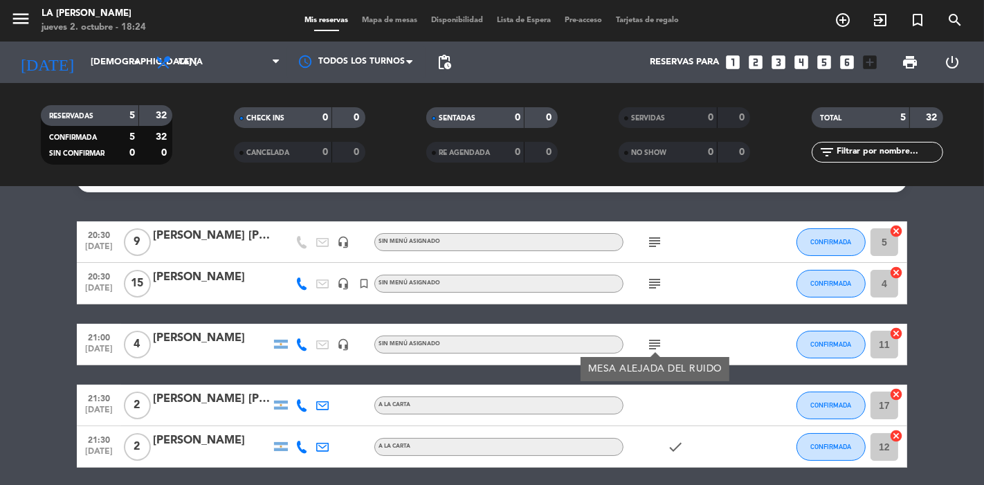
scroll to position [0, 0]
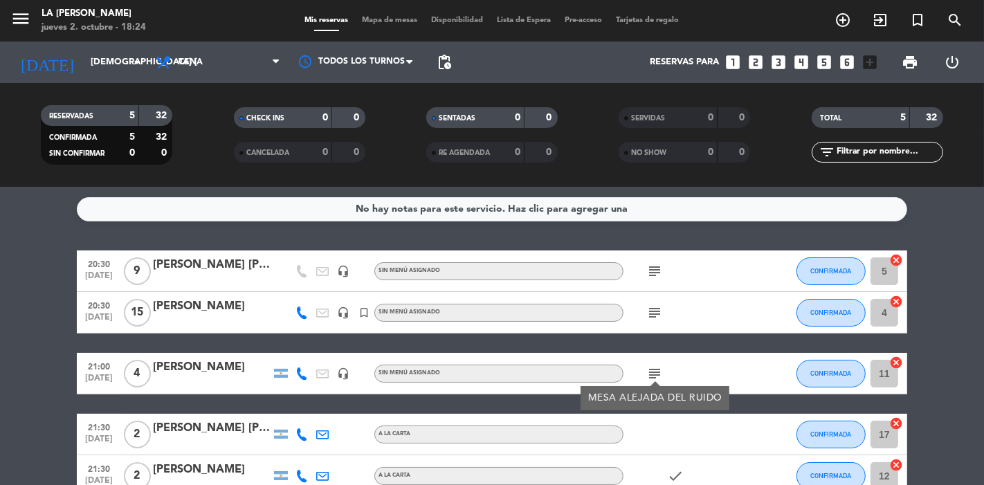
click at [656, 273] on icon "subject" at bounding box center [654, 271] width 17 height 17
